Goal: Information Seeking & Learning: Understand process/instructions

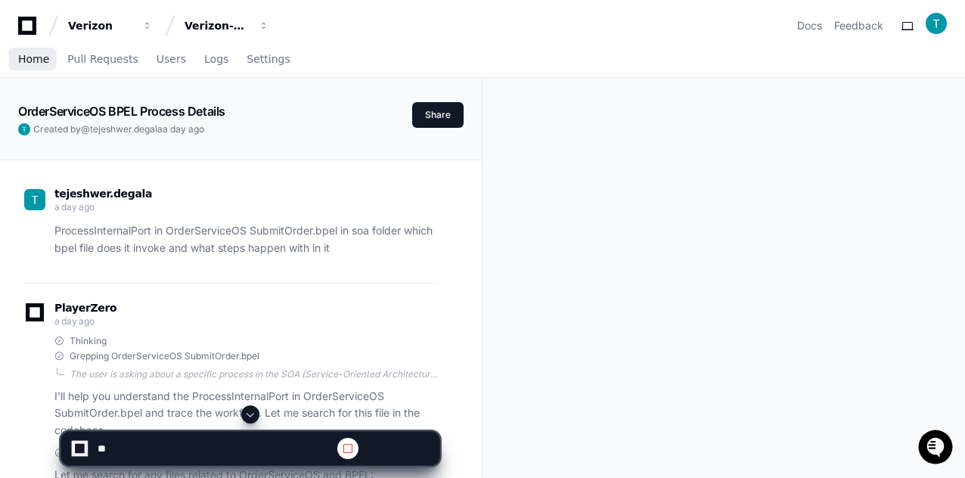
click at [37, 61] on span "Home" at bounding box center [33, 58] width 31 height 9
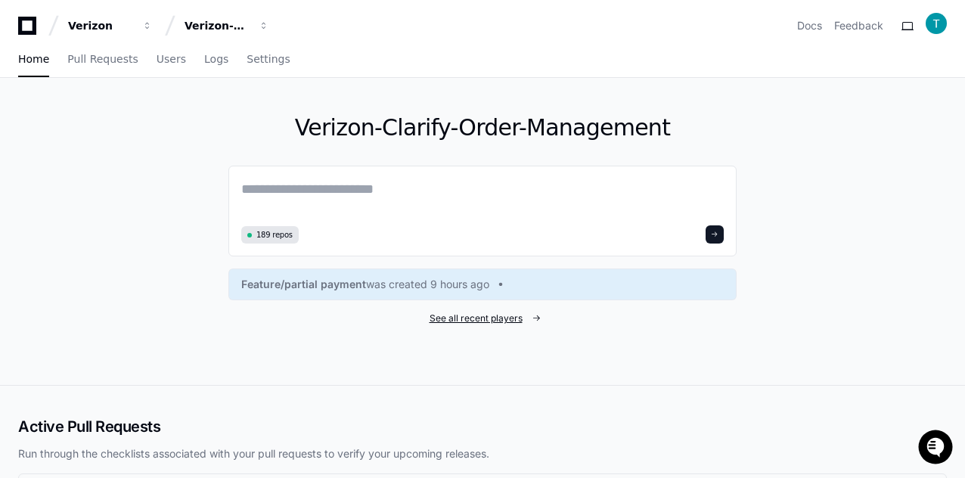
click at [498, 318] on span "See all recent players" at bounding box center [476, 318] width 93 height 12
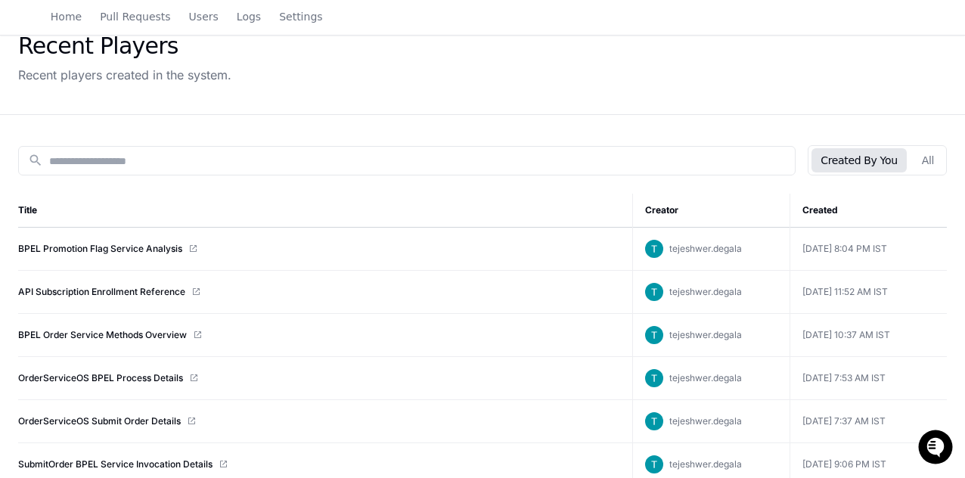
scroll to position [151, 0]
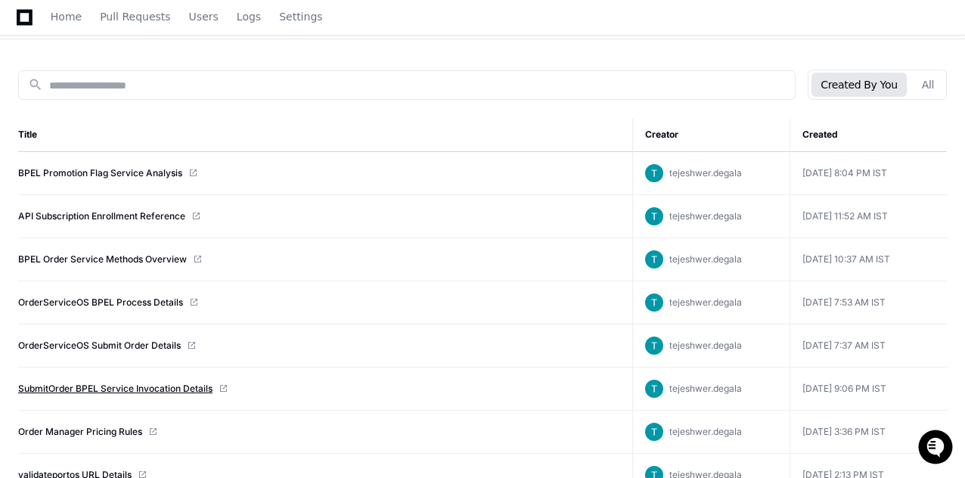
click at [116, 387] on link "SubmitOrder BPEL Service Invocation Details" at bounding box center [115, 389] width 194 height 12
click at [85, 340] on link "OrderServiceOS Submit Order Details" at bounding box center [99, 346] width 163 height 12
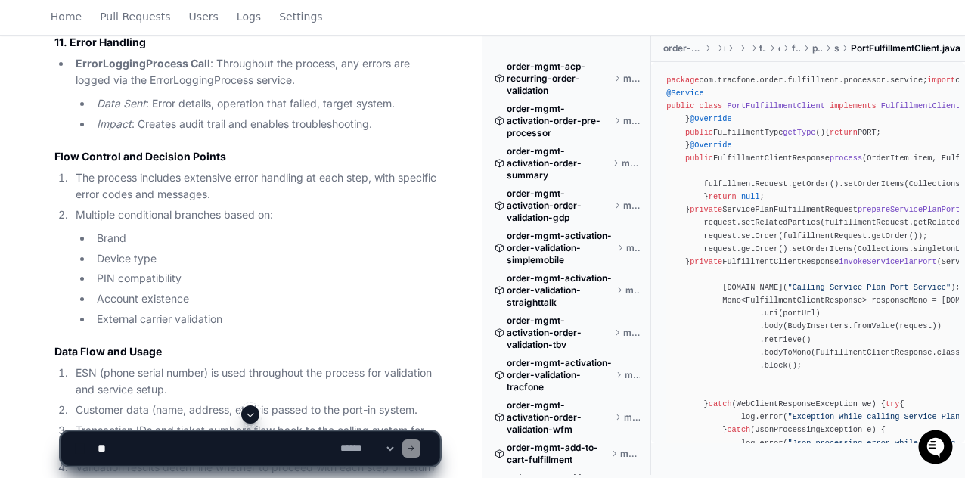
scroll to position [5144, 0]
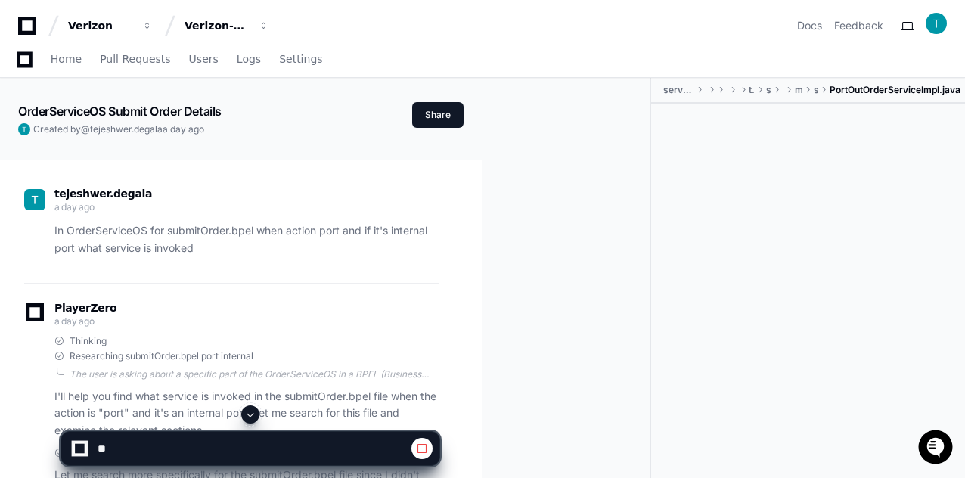
scroll to position [8726, 0]
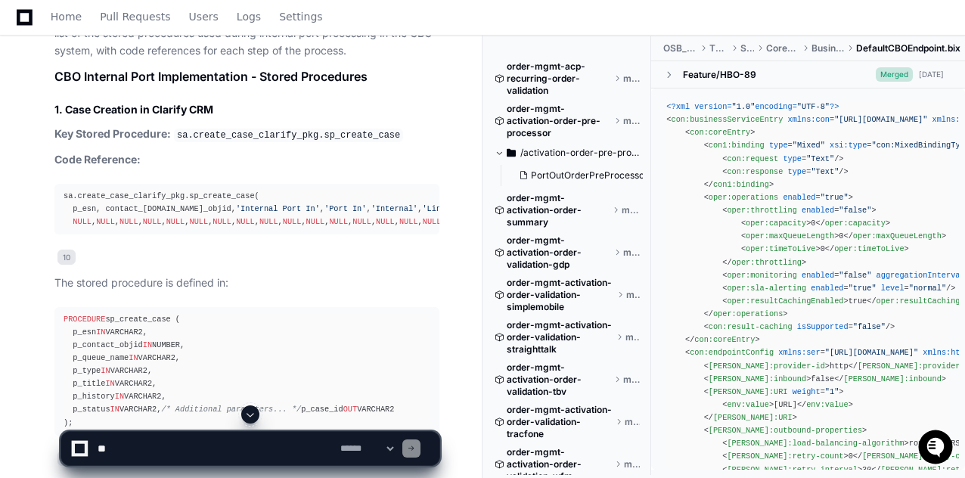
scroll to position [15974, 0]
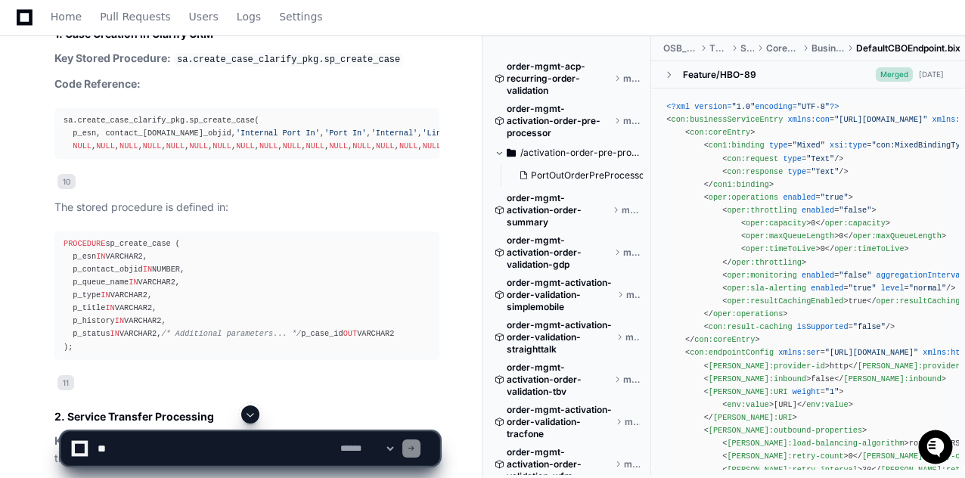
click at [206, 114] on div "sa.create_case_clarify_pkg.sp_create_case( p_esn, contact_[DOMAIN_NAME]_objid, …" at bounding box center [247, 133] width 367 height 39
click at [207, 114] on div "sa.create_case_clarify_pkg.sp_create_case( p_esn, contact_[DOMAIN_NAME]_objid, …" at bounding box center [247, 133] width 367 height 39
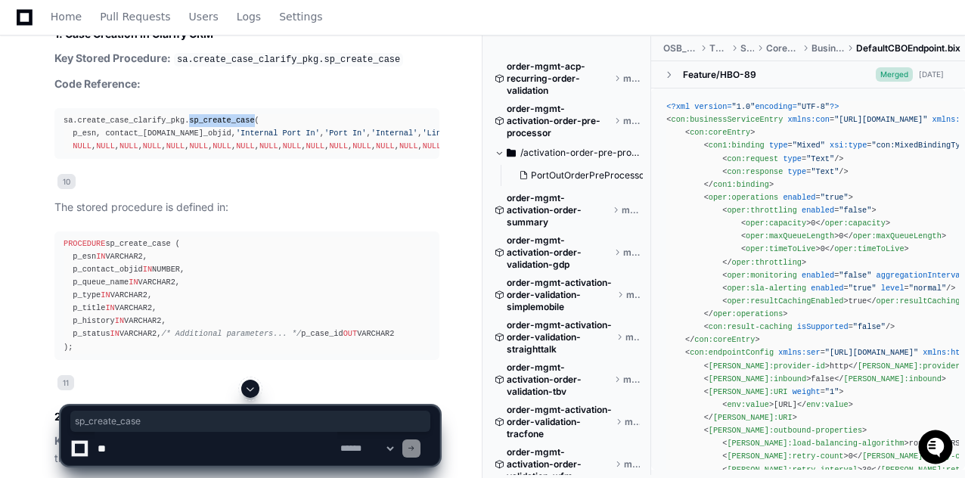
copy div "sp_create_case"
drag, startPoint x: 76, startPoint y: 117, endPoint x: 136, endPoint y: 113, distance: 59.9
click at [236, 129] on span "'Internal Port In'" at bounding box center [278, 133] width 84 height 9
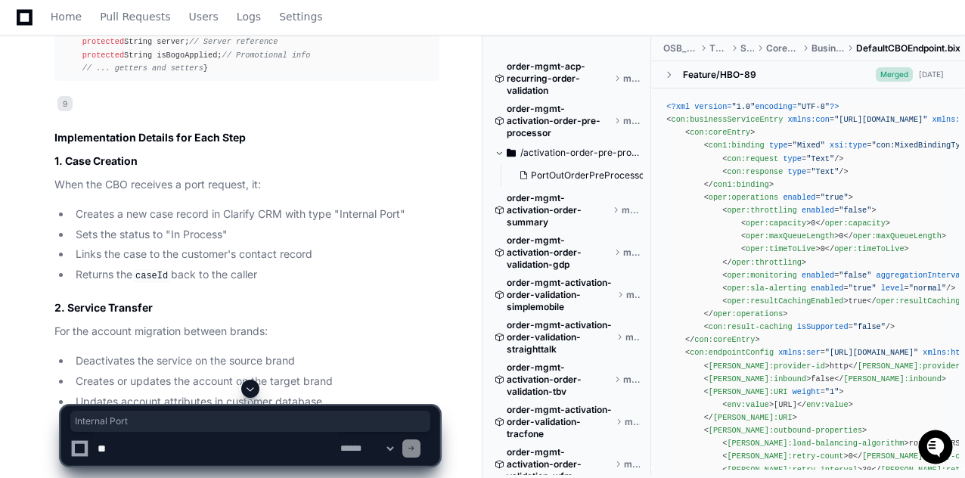
scroll to position [12494, 0]
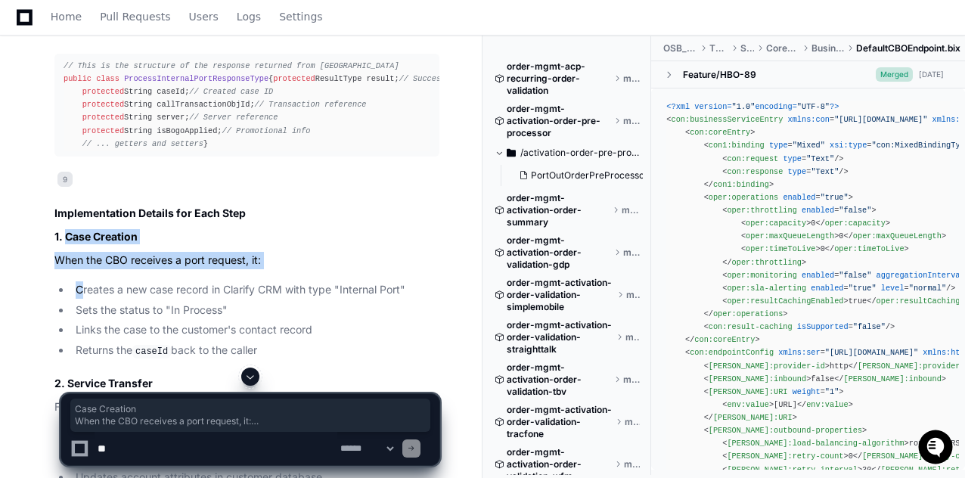
drag, startPoint x: 67, startPoint y: 234, endPoint x: 84, endPoint y: 288, distance: 57.2
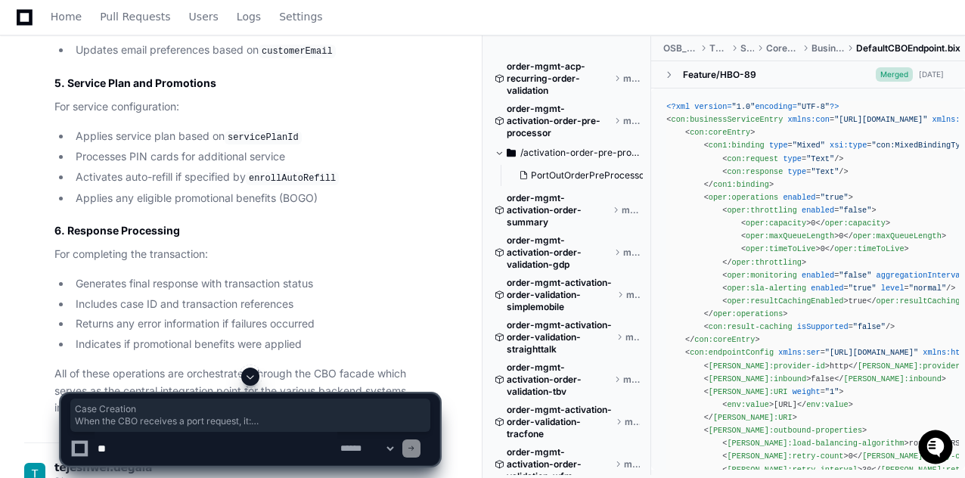
scroll to position [13402, 0]
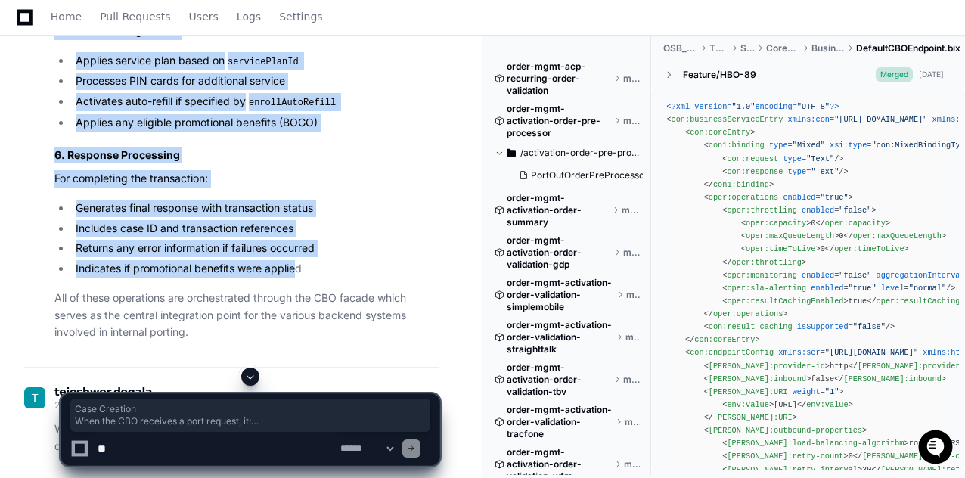
click at [299, 260] on li "Indicates if promotional benefits were applied" at bounding box center [255, 268] width 368 height 17
click at [321, 260] on li "Indicates if promotional benefits were applied" at bounding box center [255, 268] width 368 height 17
copy article "Case Creation When the CBO receives a port request, it: Creates a new case reco…"
